Goal: Contribute content: Contribute content

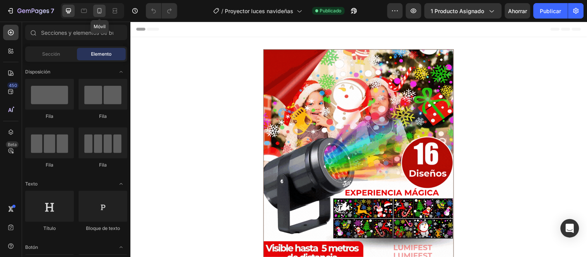
click at [99, 10] on icon at bounding box center [100, 11] width 8 height 8
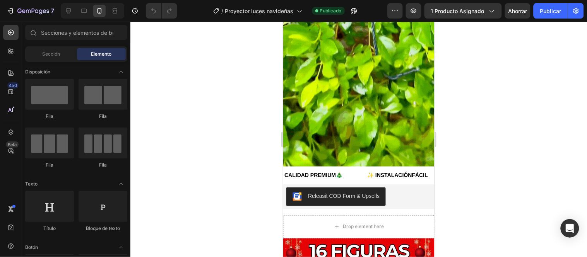
scroll to position [958, 0]
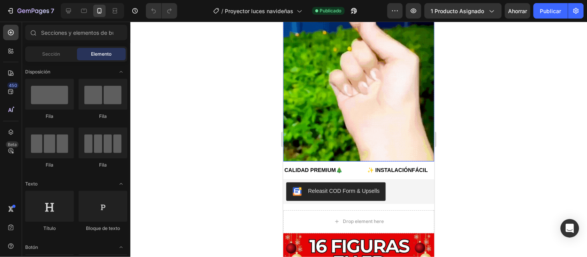
click at [384, 107] on img at bounding box center [358, 85] width 151 height 151
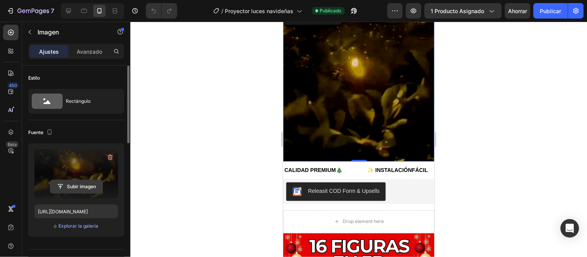
click at [82, 188] on input "file" at bounding box center [76, 186] width 52 height 13
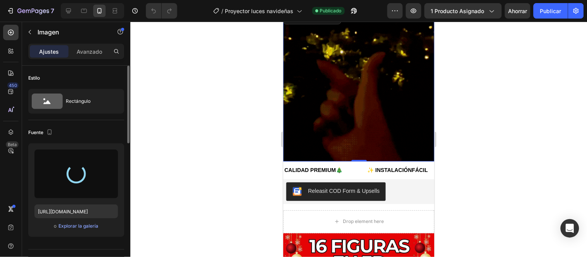
type input "[URL][DOMAIN_NAME]"
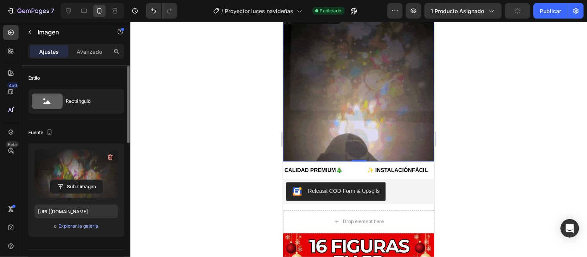
click at [79, 162] on label at bounding box center [76, 174] width 84 height 49
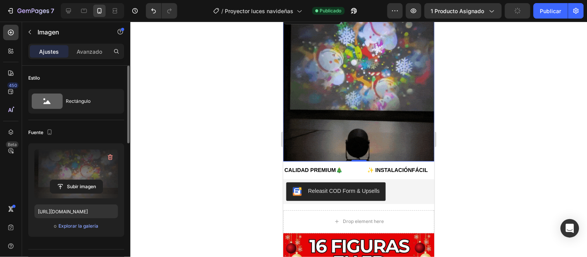
click at [79, 180] on input "file" at bounding box center [76, 186] width 52 height 13
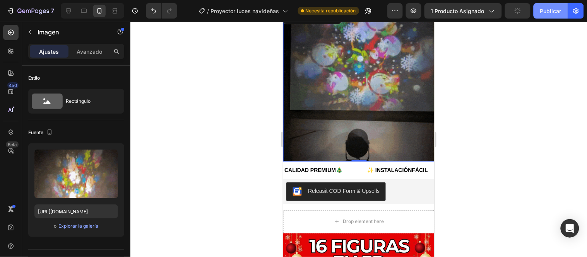
click at [560, 9] on font "Publicar" at bounding box center [550, 11] width 21 height 7
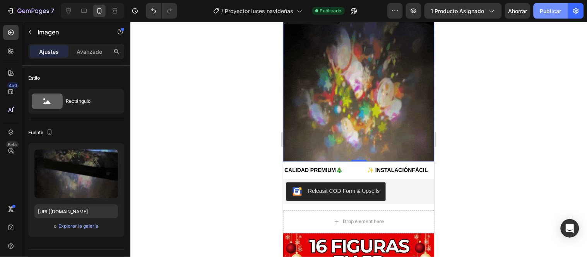
click at [550, 12] on font "Publicar" at bounding box center [550, 11] width 21 height 7
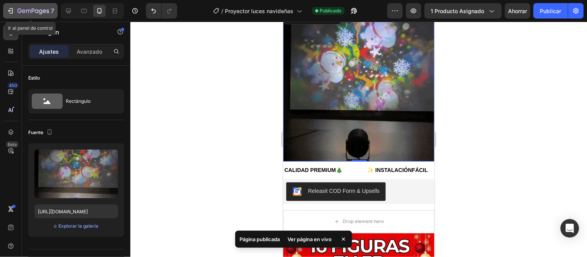
click at [24, 7] on div "7" at bounding box center [35, 10] width 37 height 9
